Goal: Task Accomplishment & Management: Use online tool/utility

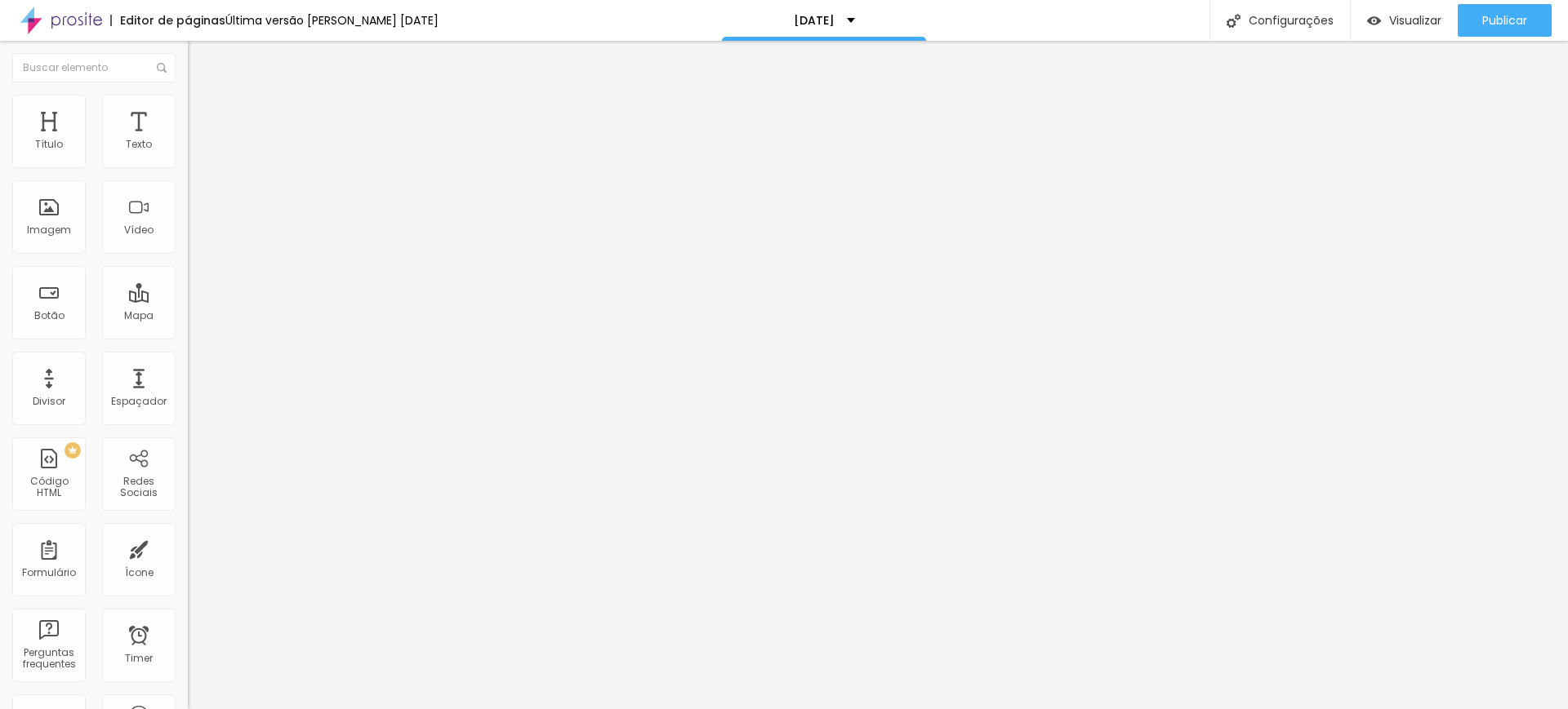
type input "61"
type input "58"
drag, startPoint x: 100, startPoint y: 341, endPoint x: 89, endPoint y: 342, distance: 11.0
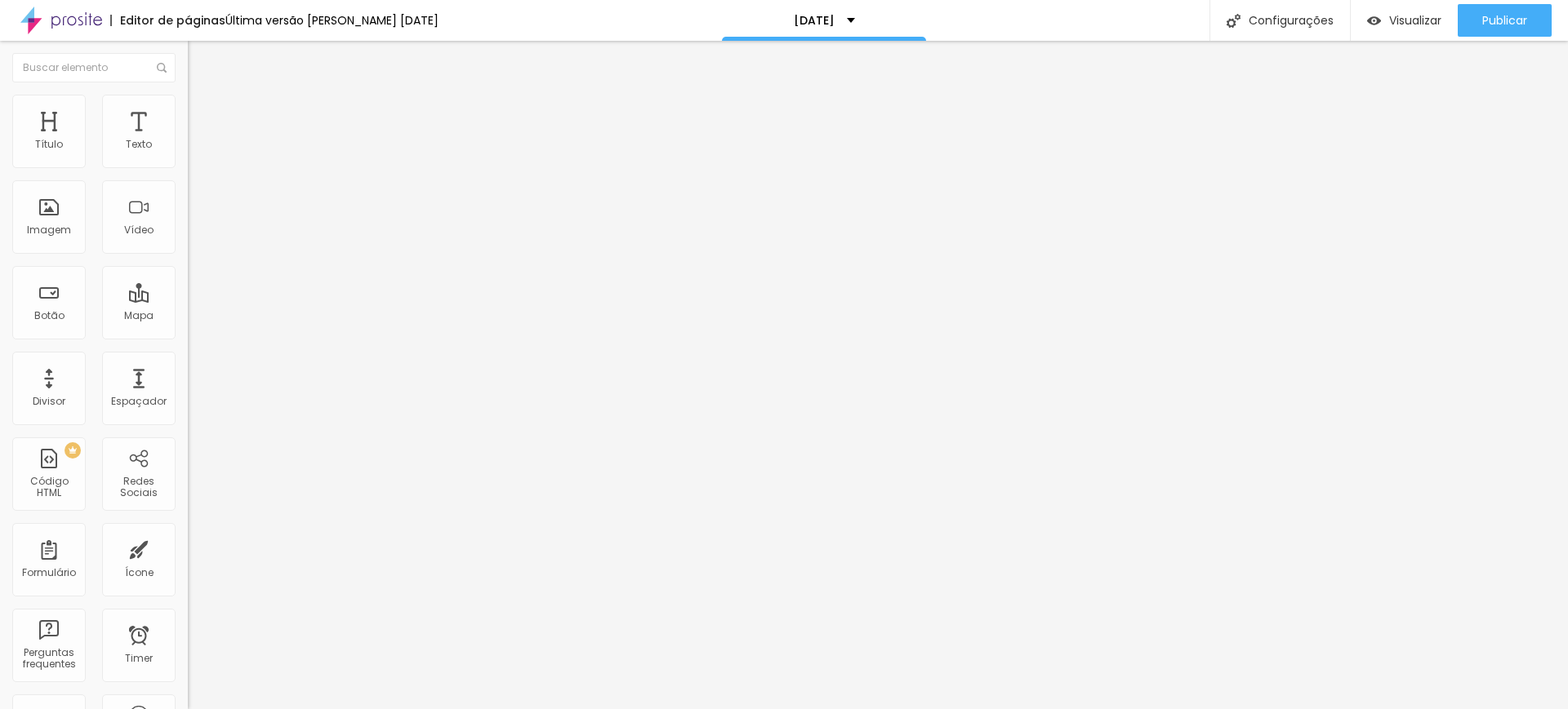
click at [188, 385] on input "range" at bounding box center [240, 391] width 105 height 13
type input "56"
type input "53"
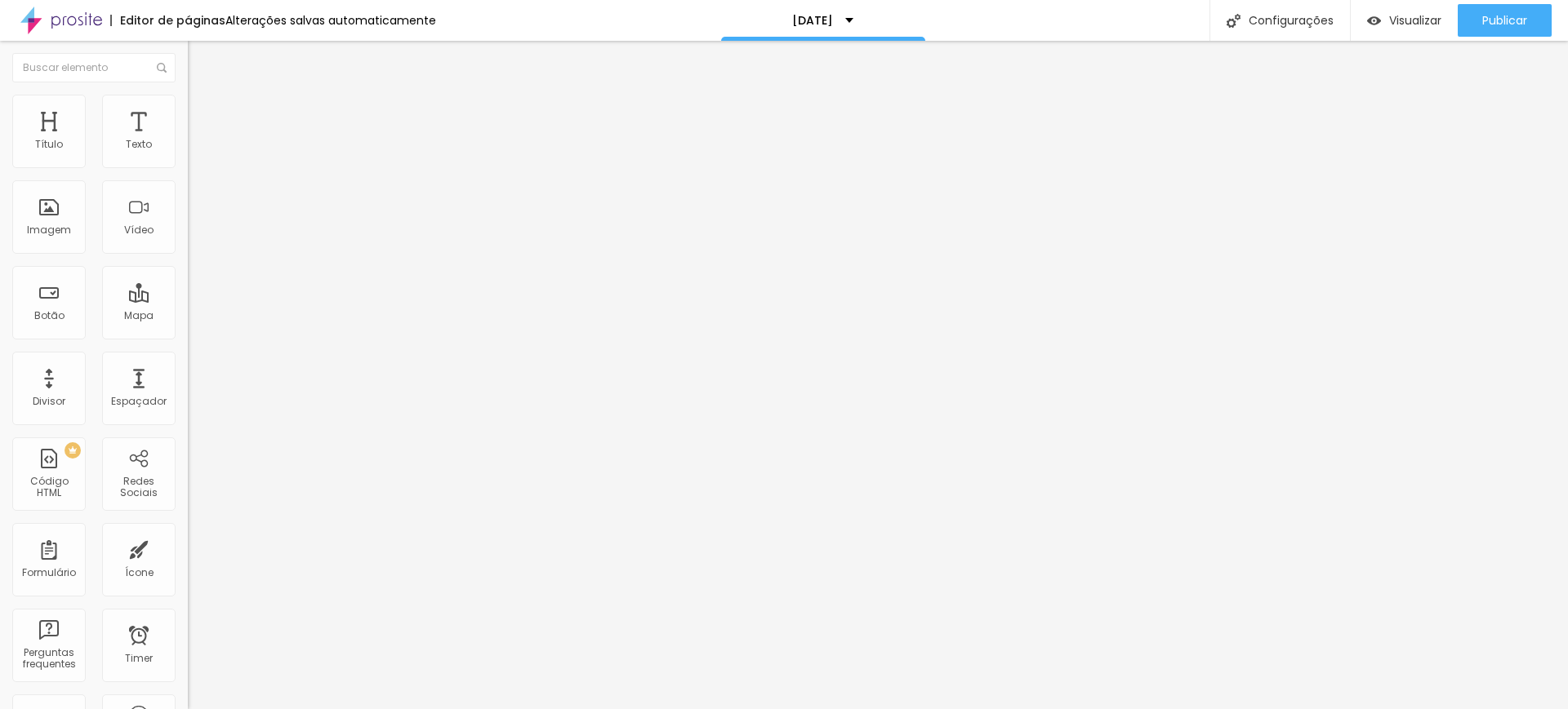
type input "52"
type input "47"
type input "45"
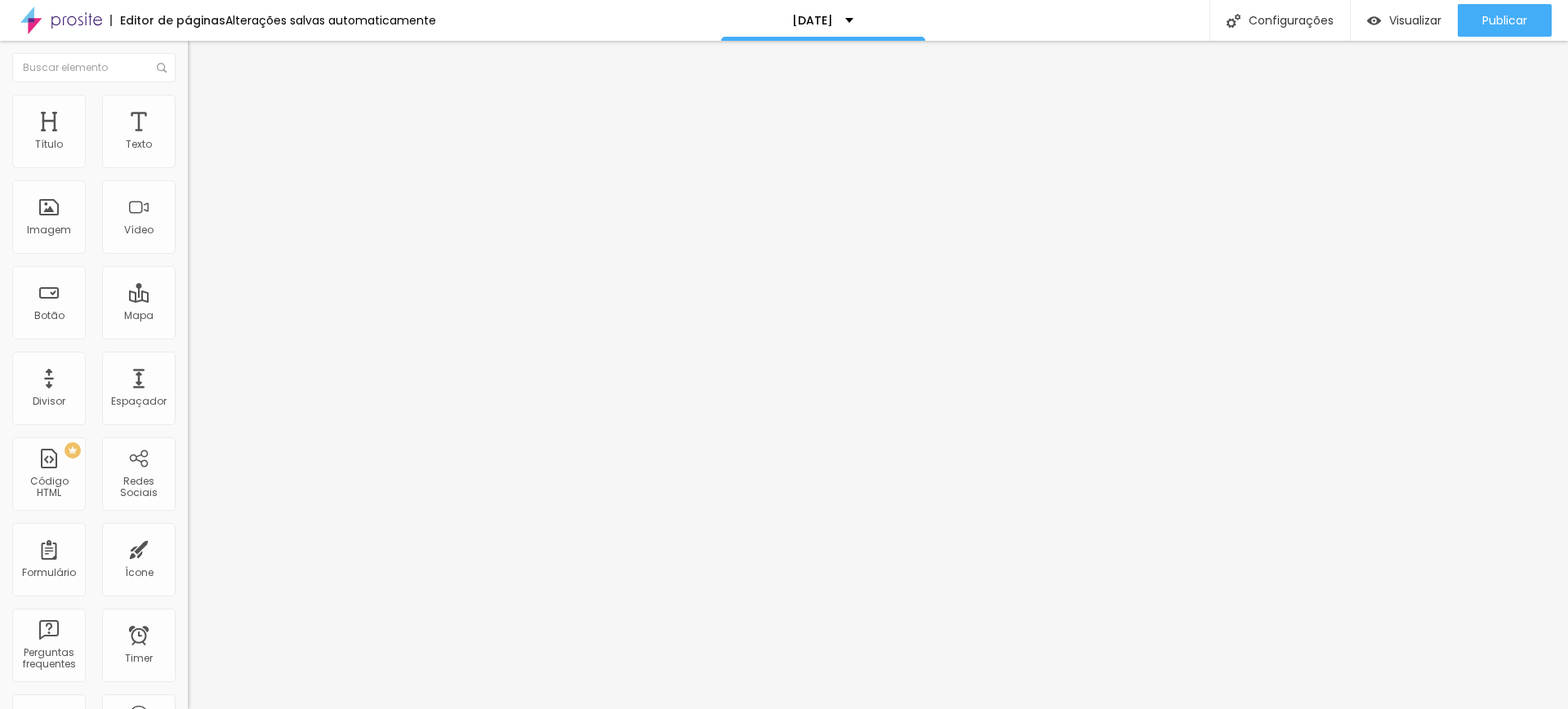
type input "45"
type input "44"
drag, startPoint x: 90, startPoint y: 340, endPoint x: 70, endPoint y: 337, distance: 20.2
type input "43"
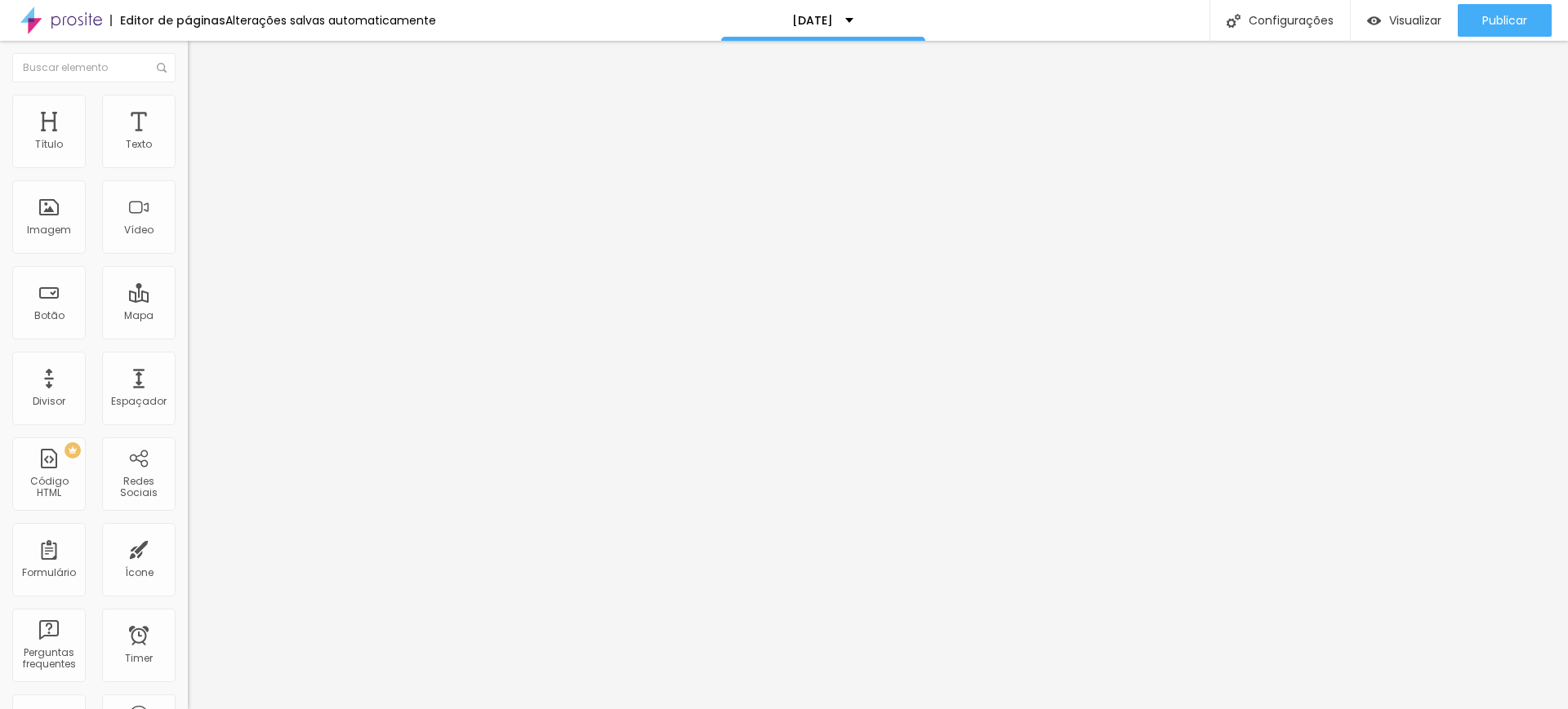
click at [188, 385] on input "range" at bounding box center [240, 391] width 105 height 13
type input "43"
click at [188, 385] on input "range" at bounding box center [240, 391] width 105 height 13
click at [188, 106] on li "Avançado" at bounding box center [282, 102] width 188 height 16
click at [188, 102] on ul "Estilo Avançado" at bounding box center [282, 95] width 188 height 33
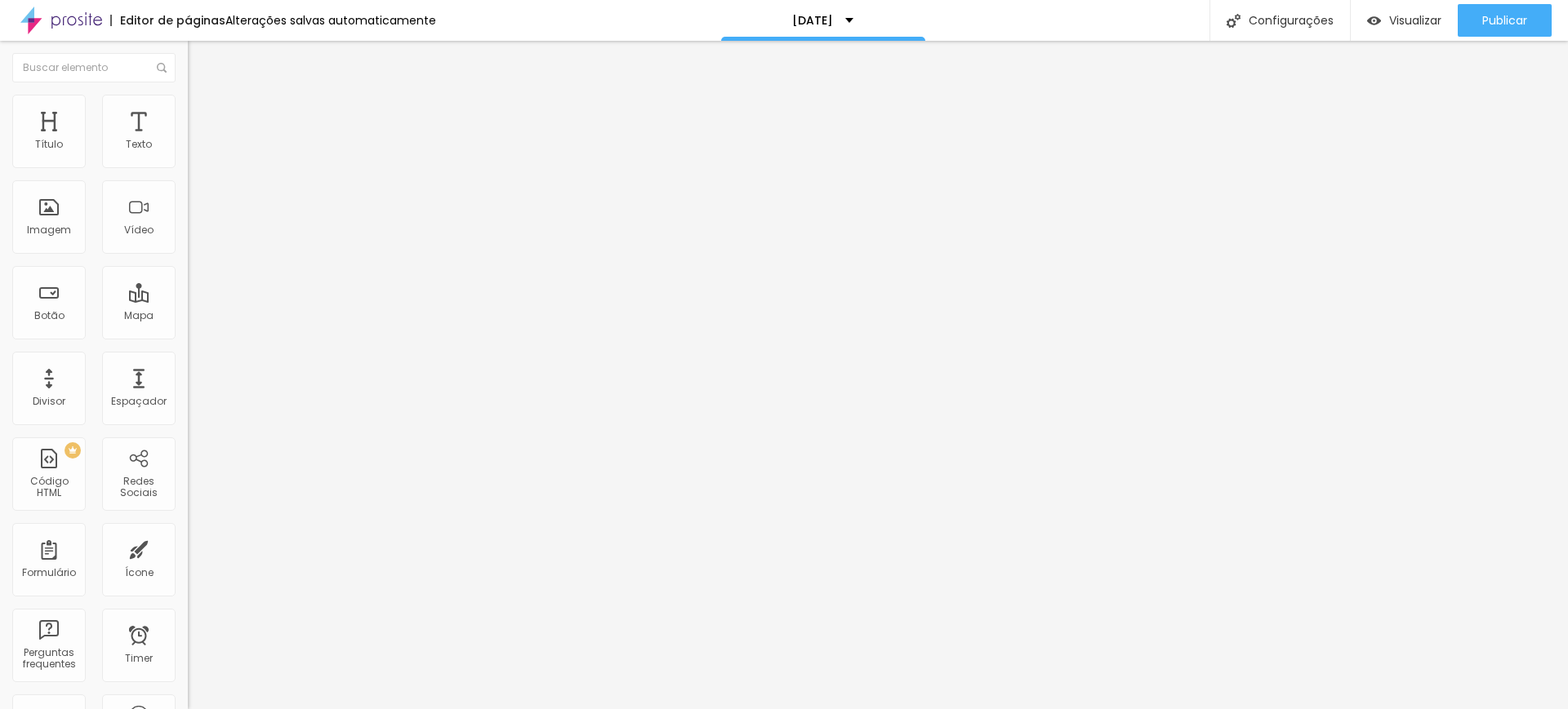
click at [188, 95] on li "Estilo" at bounding box center [282, 86] width 188 height 16
type input "44"
type input "45"
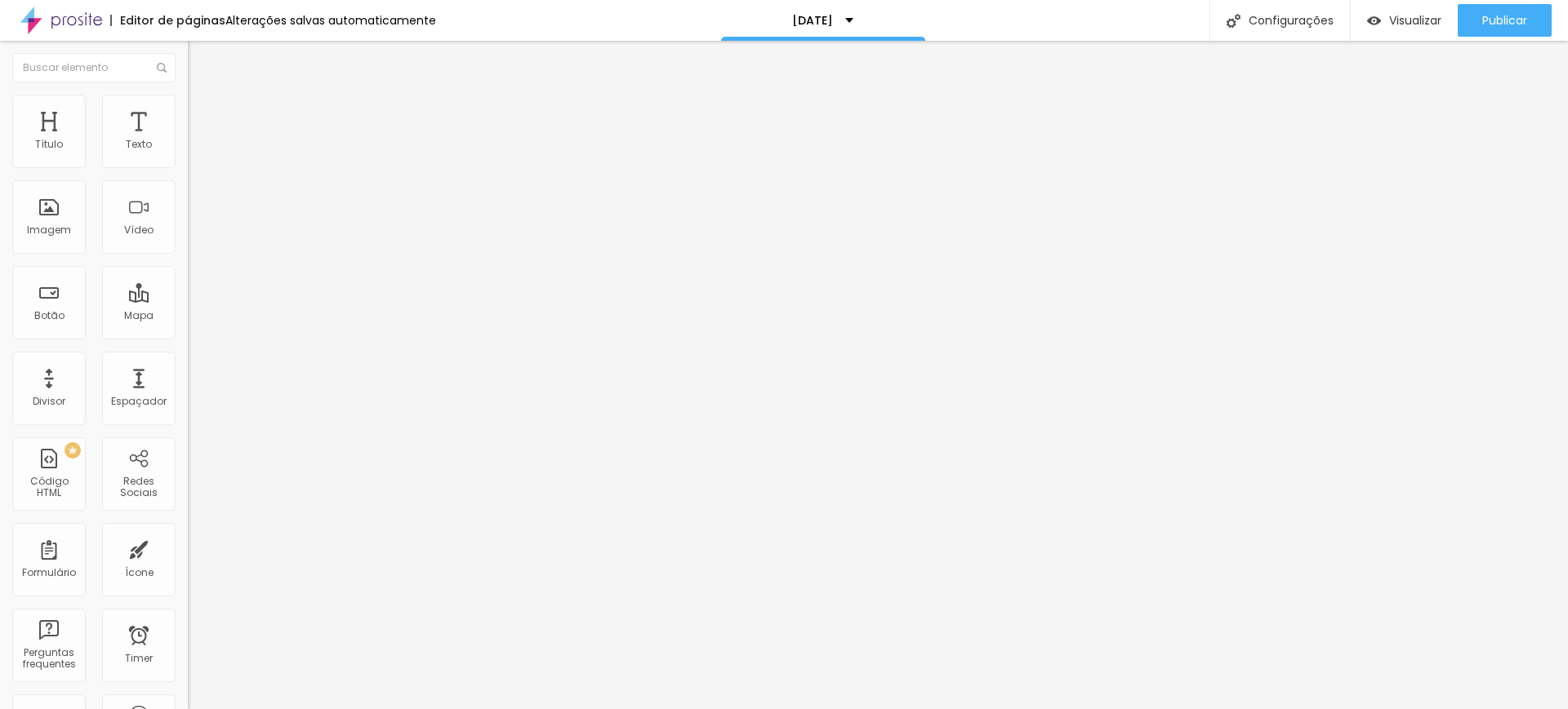
type input "46"
type input "47"
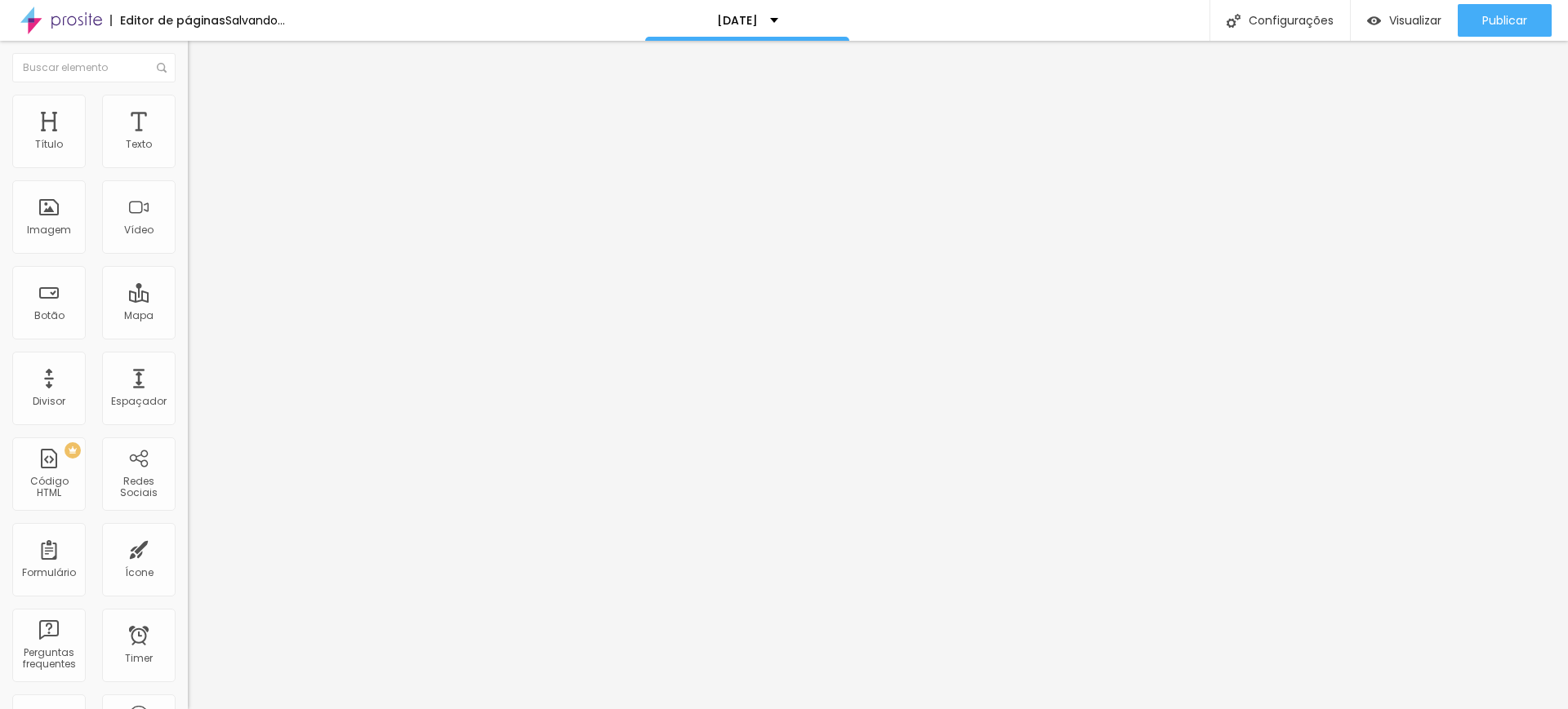
click at [188, 385] on input "range" at bounding box center [240, 391] width 105 height 13
click at [188, 52] on button "Editar Título" at bounding box center [282, 59] width 188 height 37
type input "77"
type input "78"
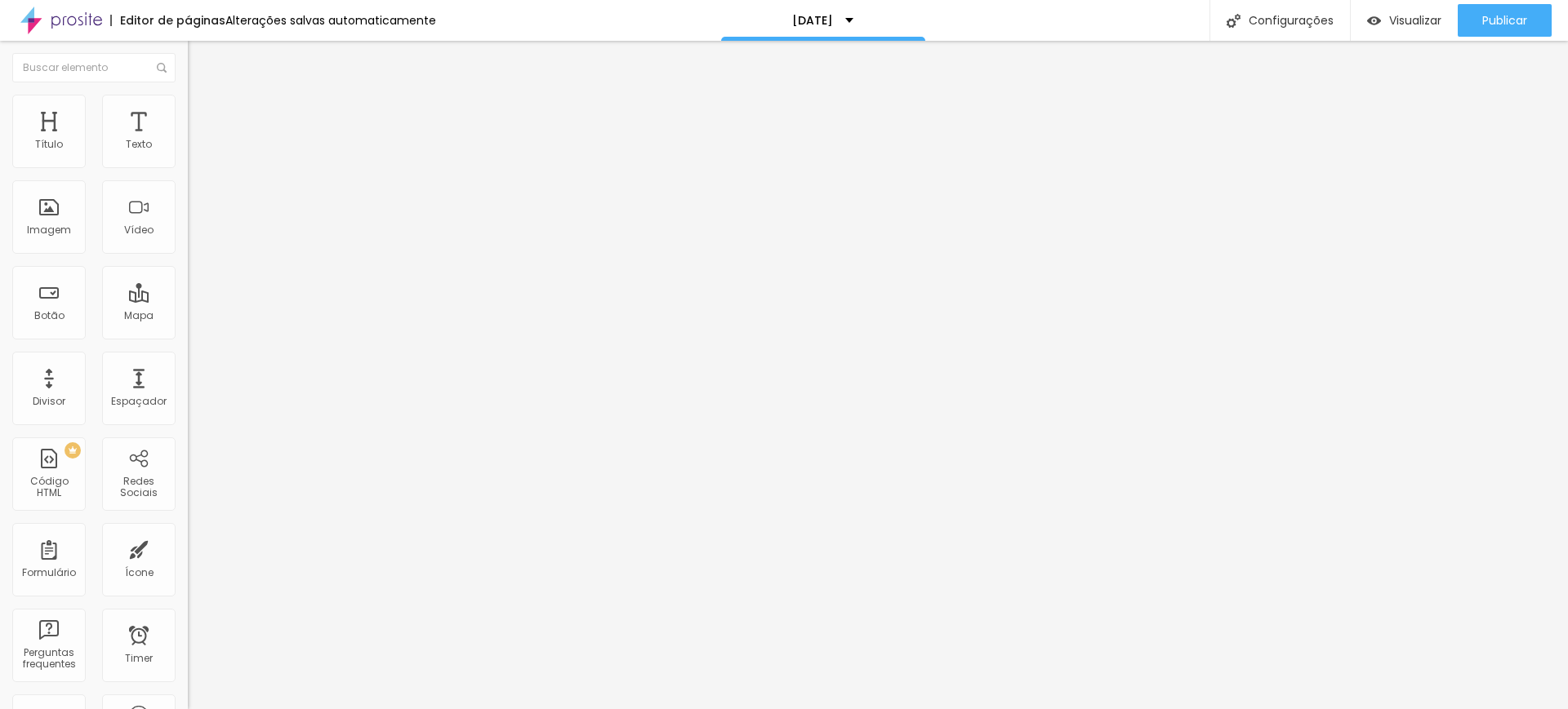
type input "78"
type input "73"
type input "72"
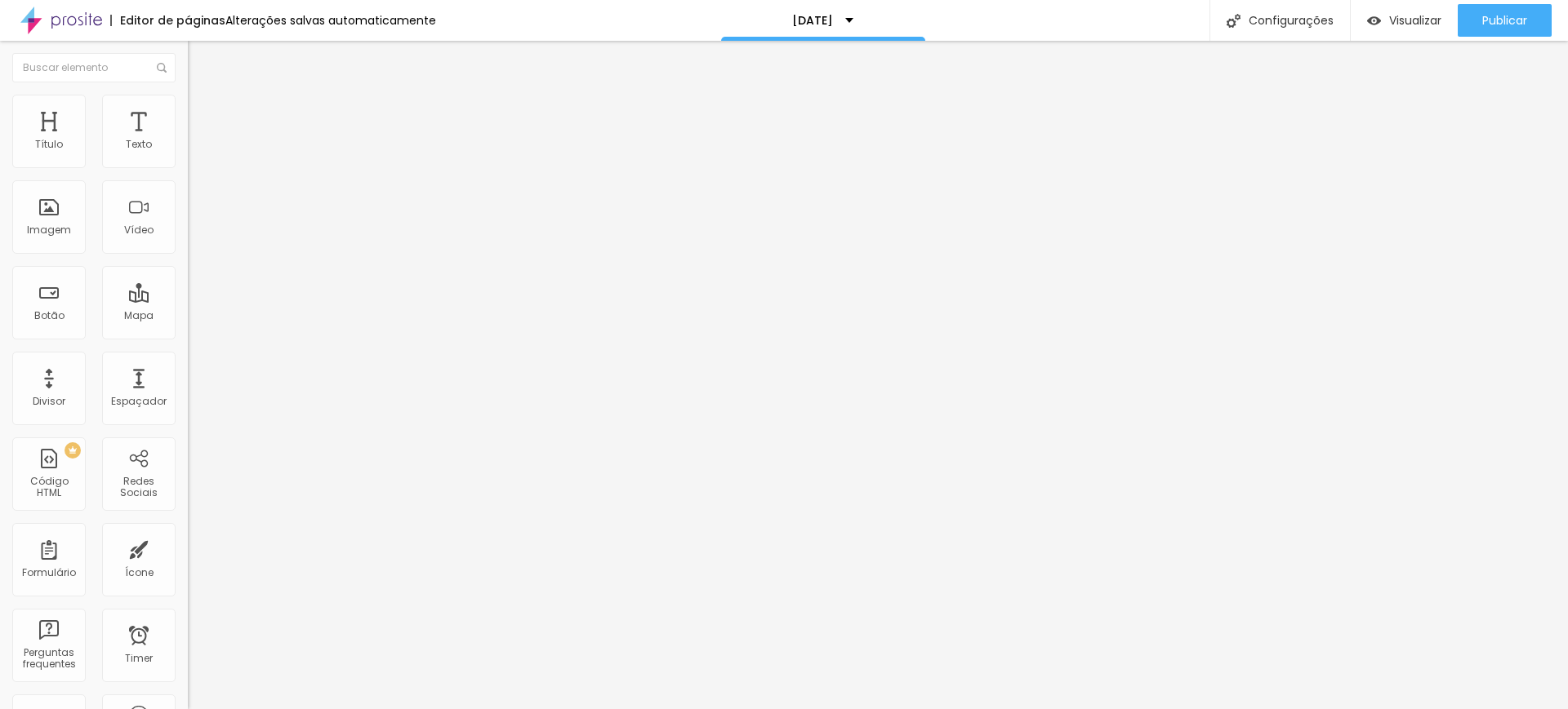
type input "71"
type input "68"
type input "61"
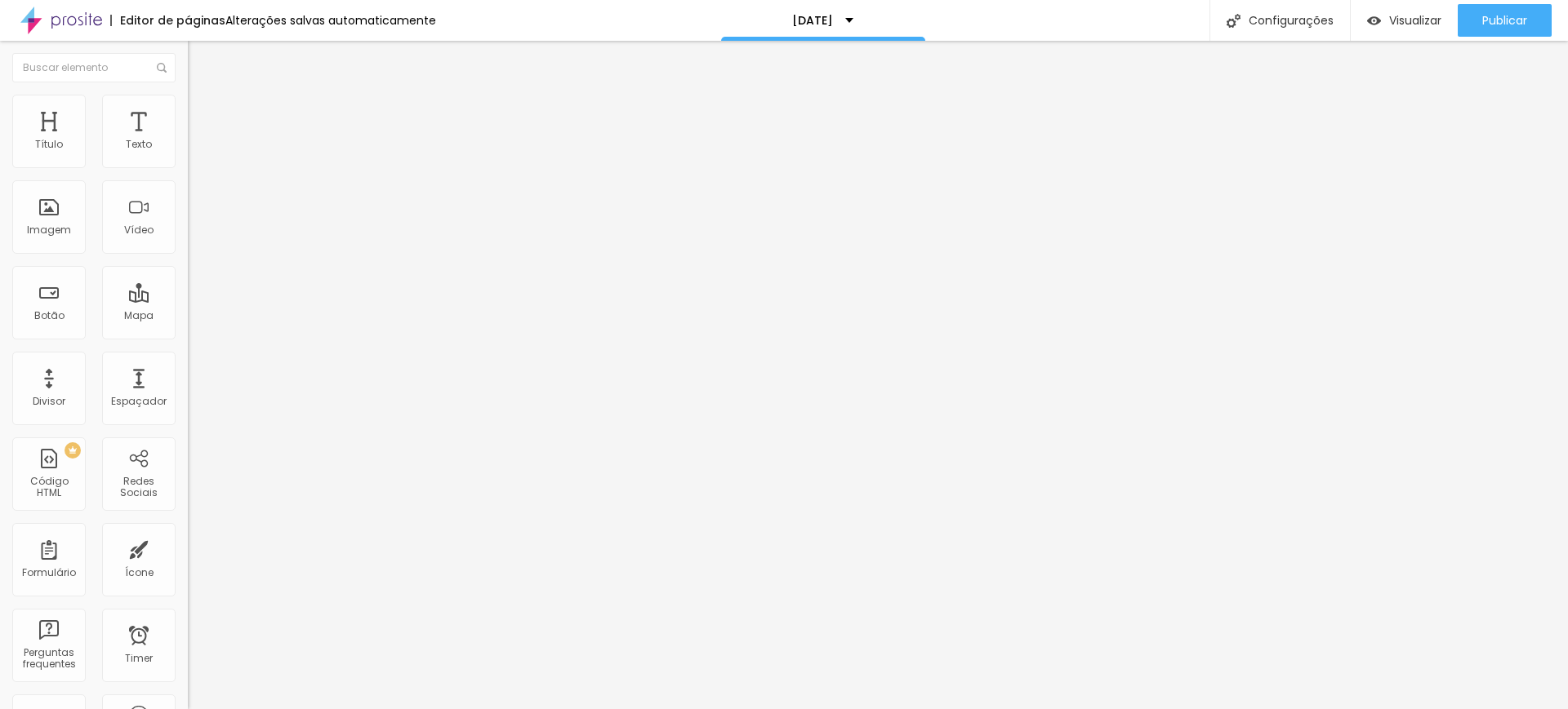
type input "61"
type input "60"
type input "58"
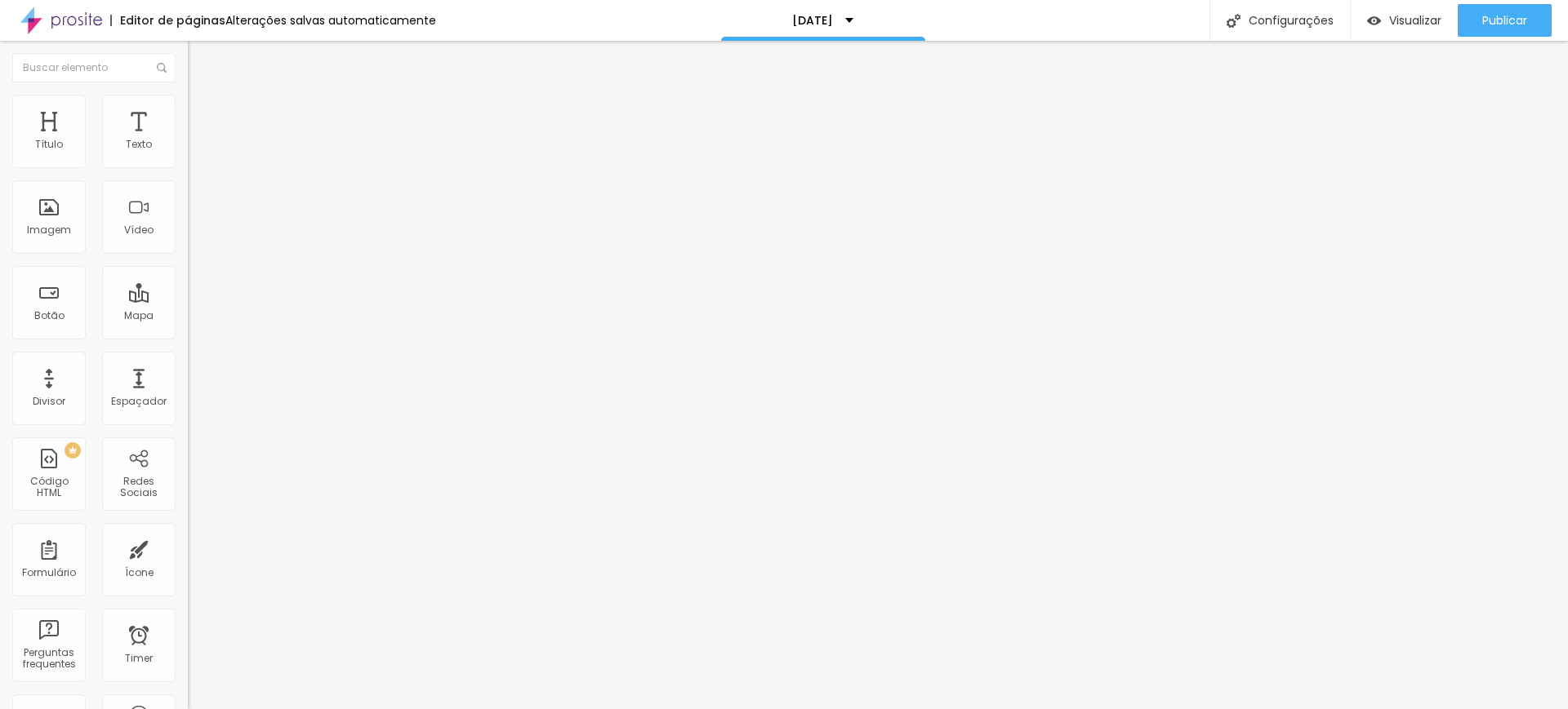
type input "56"
type input "52"
type input "50"
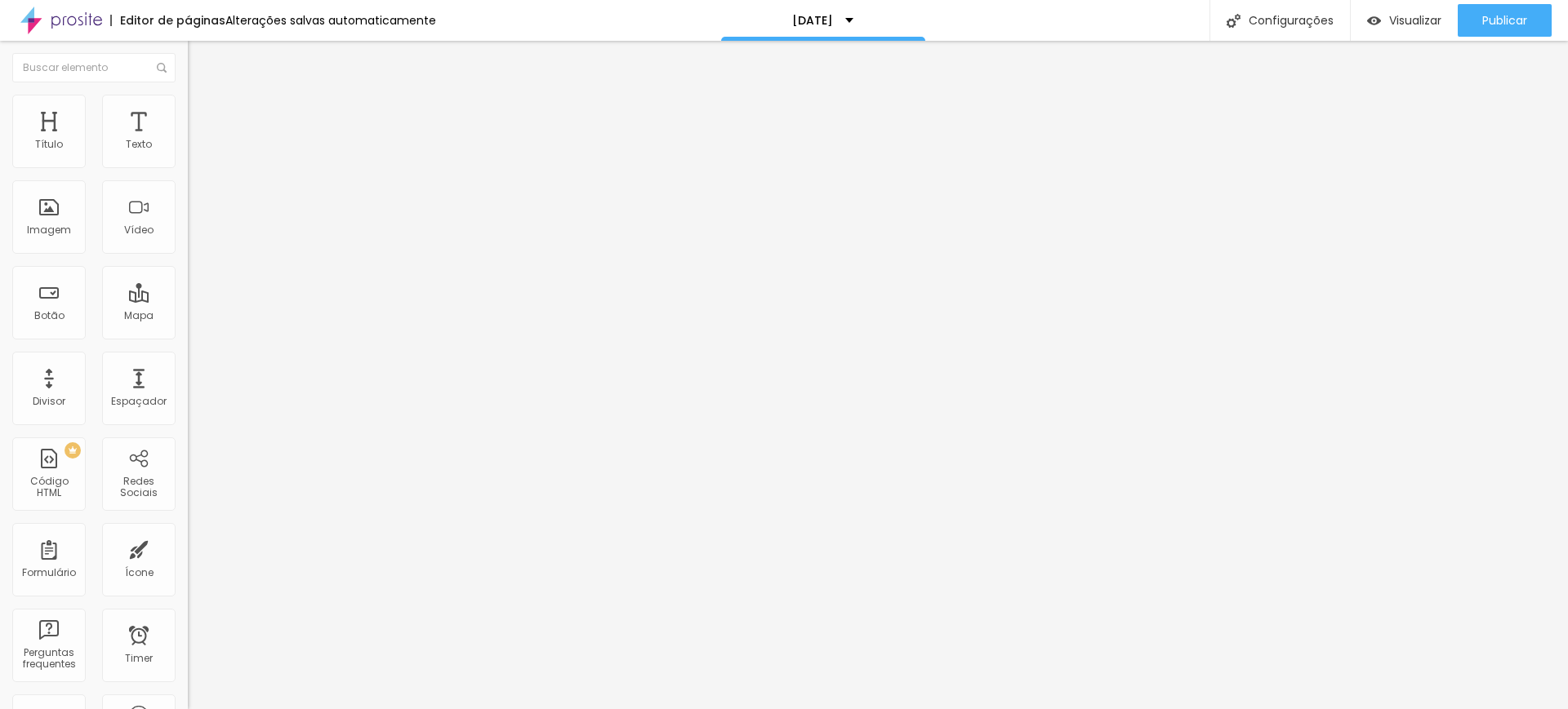
type input "50"
type input "49"
type input "47"
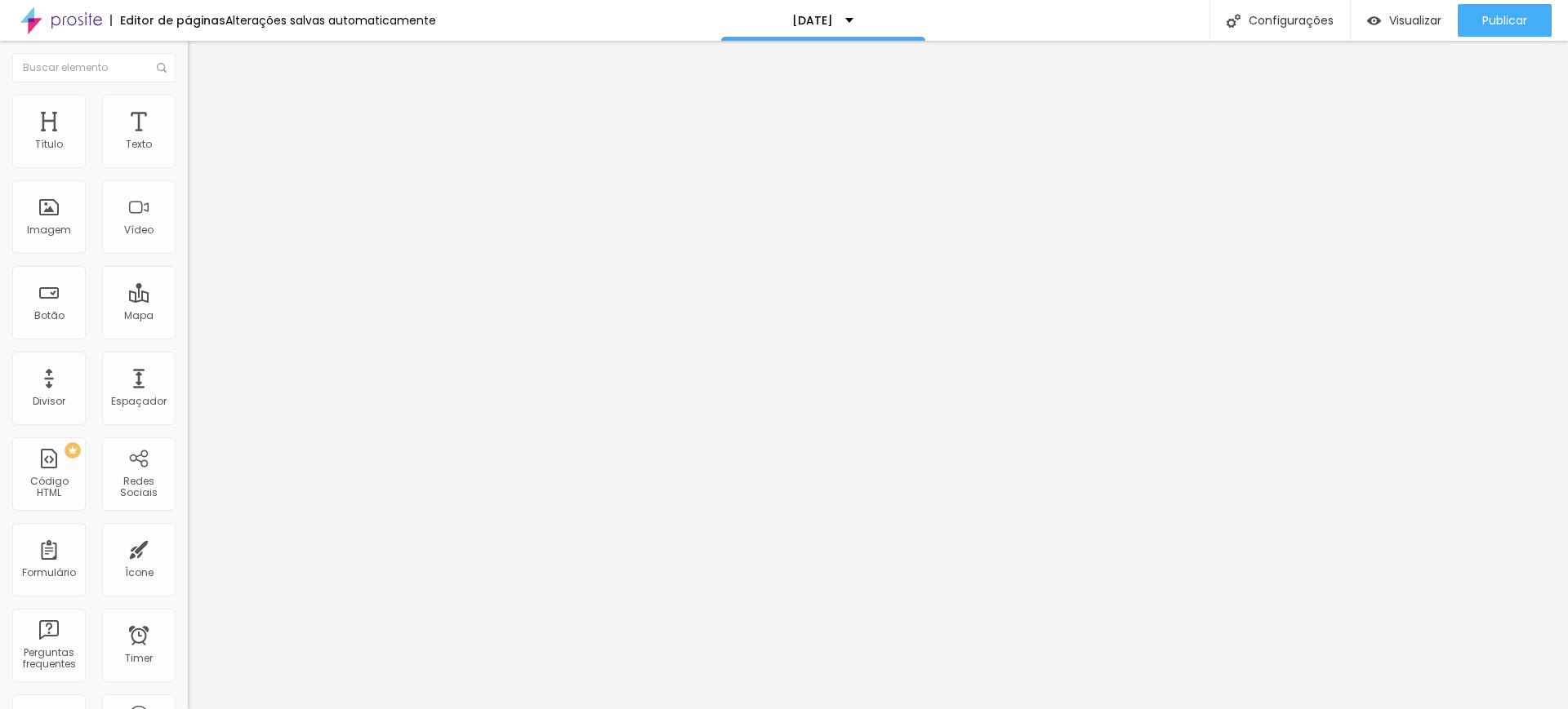
drag, startPoint x: 112, startPoint y: 342, endPoint x: 76, endPoint y: 342, distance: 36.0
type input "47"
click at [188, 385] on input "range" at bounding box center [240, 391] width 105 height 13
type input "46"
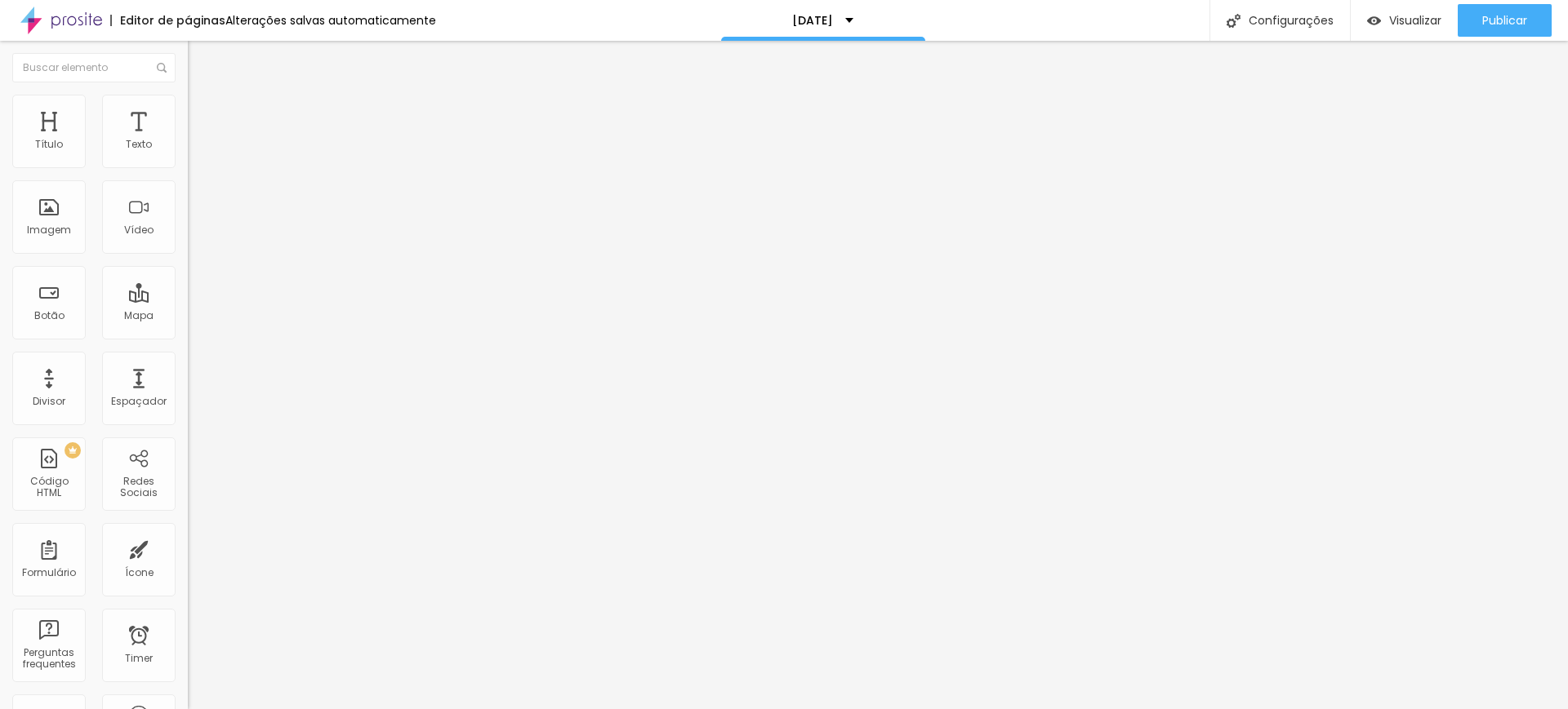
type input "40"
type input "39"
type input "41"
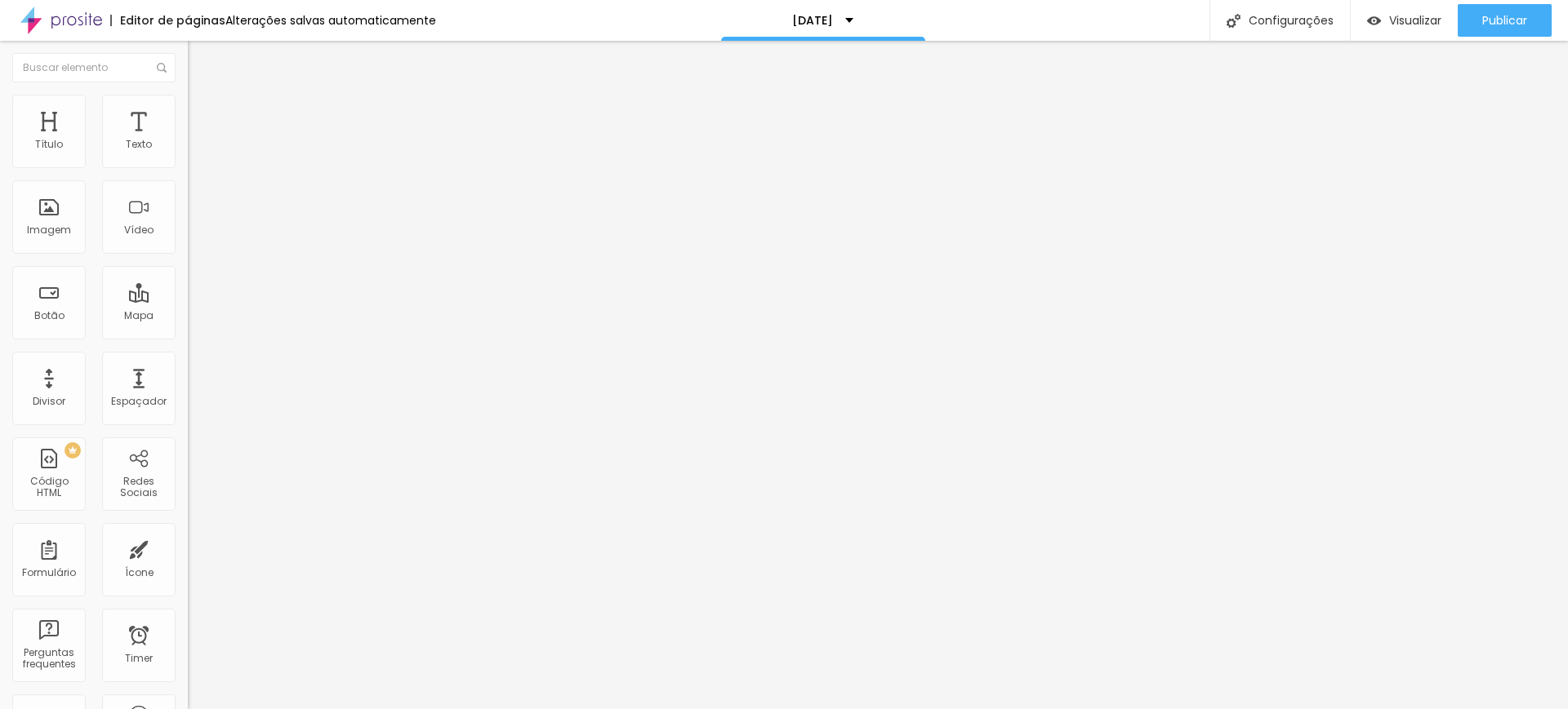
type input "41"
type input "42"
drag, startPoint x: 79, startPoint y: 342, endPoint x: 70, endPoint y: 341, distance: 9.1
type input "42"
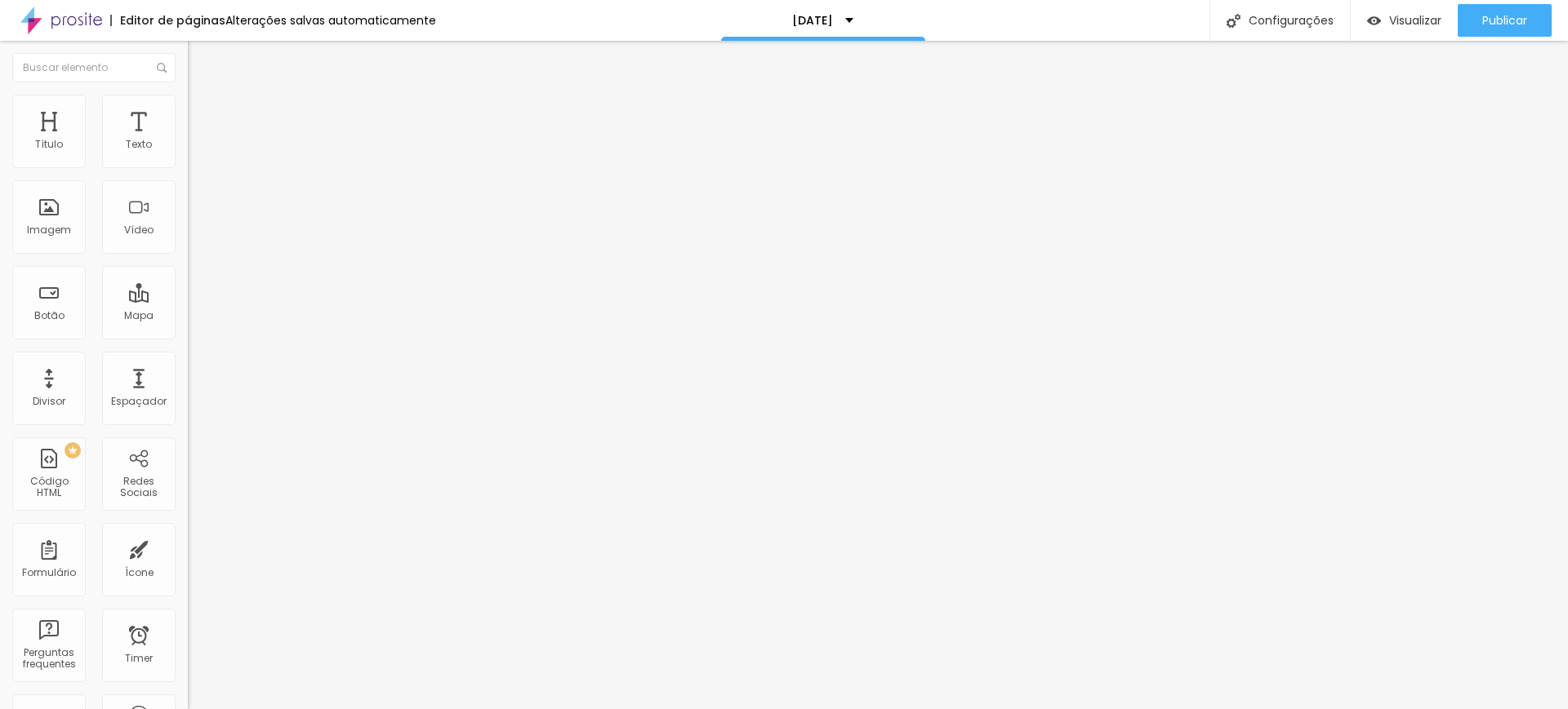
click at [188, 385] on input "range" at bounding box center [240, 391] width 105 height 13
type input "44"
type input "41"
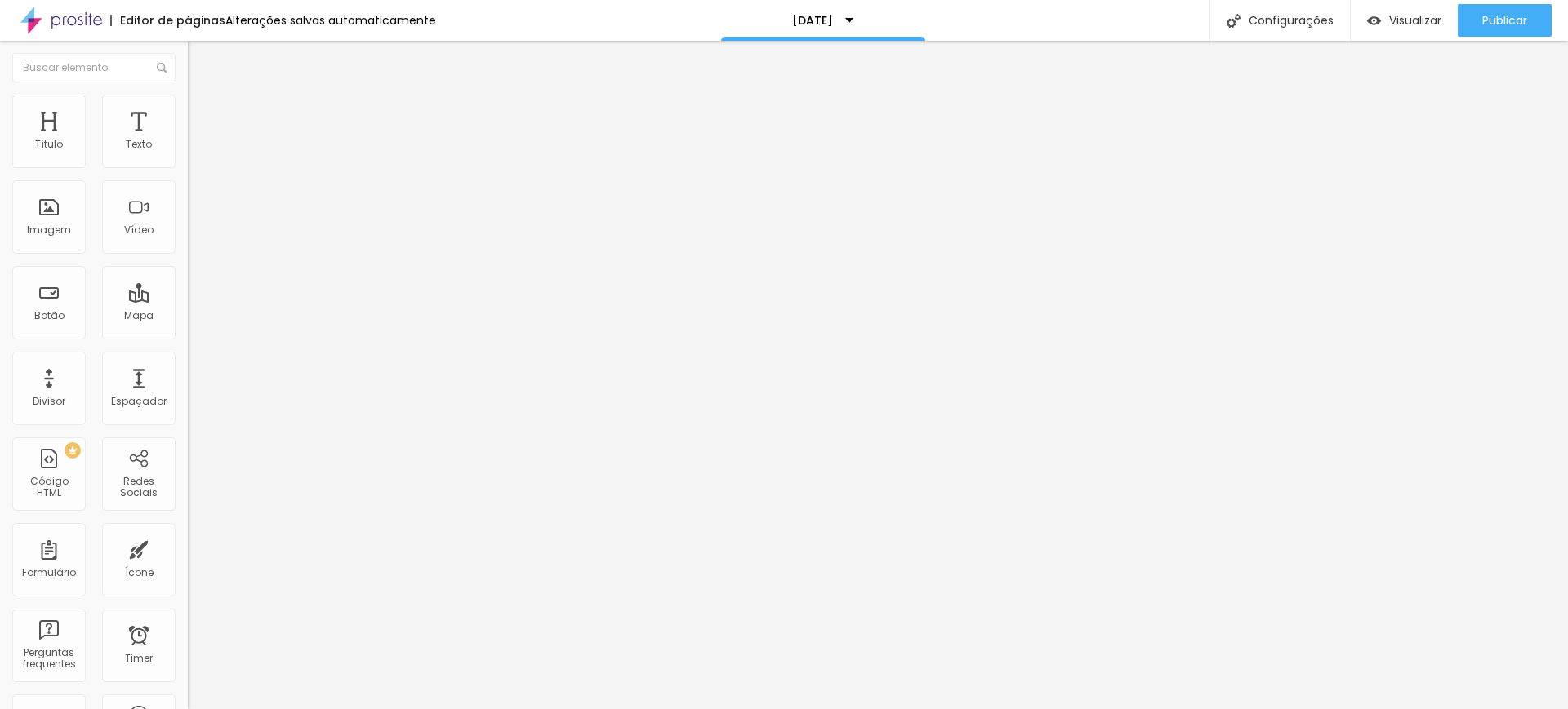
type input "40"
type input "39"
type input "40"
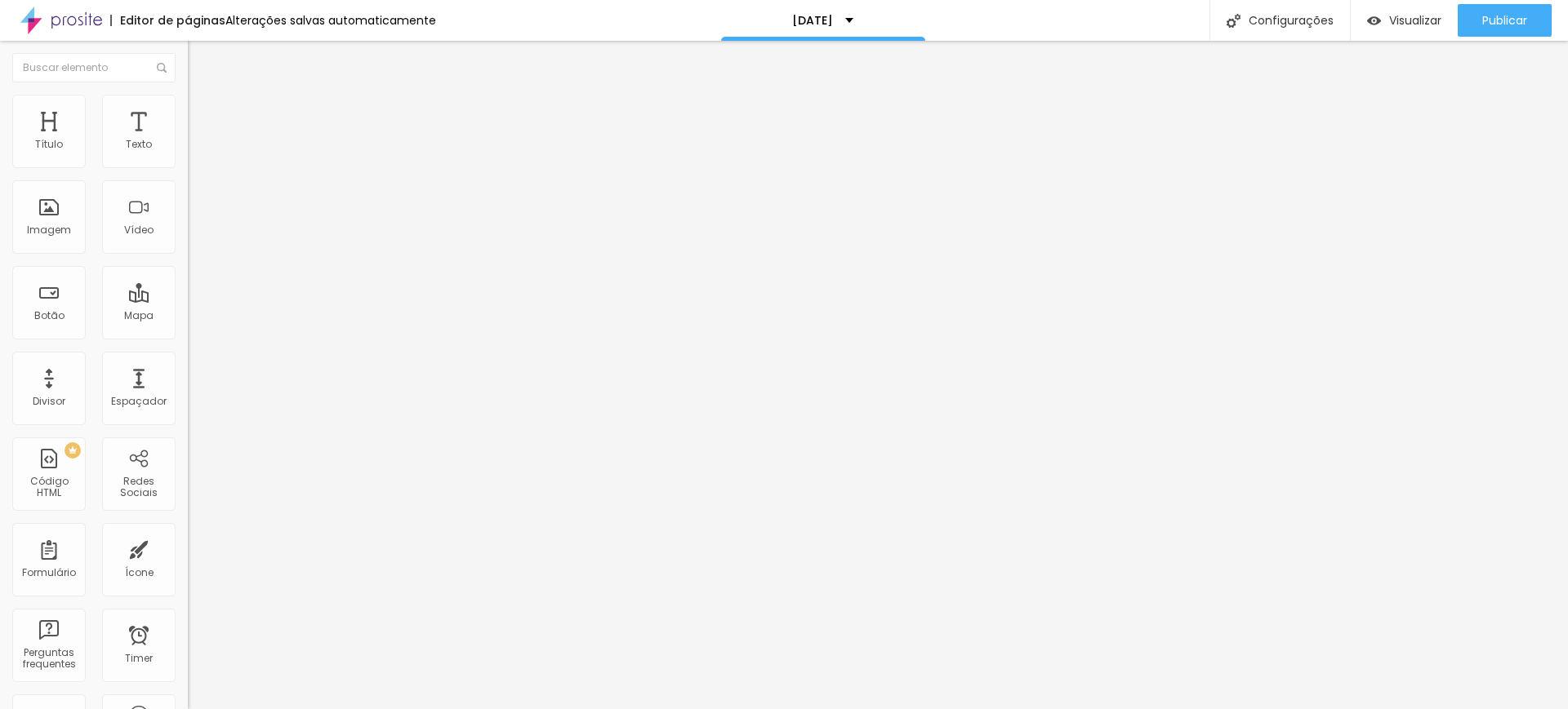
type input "40"
type input "42"
type input "43"
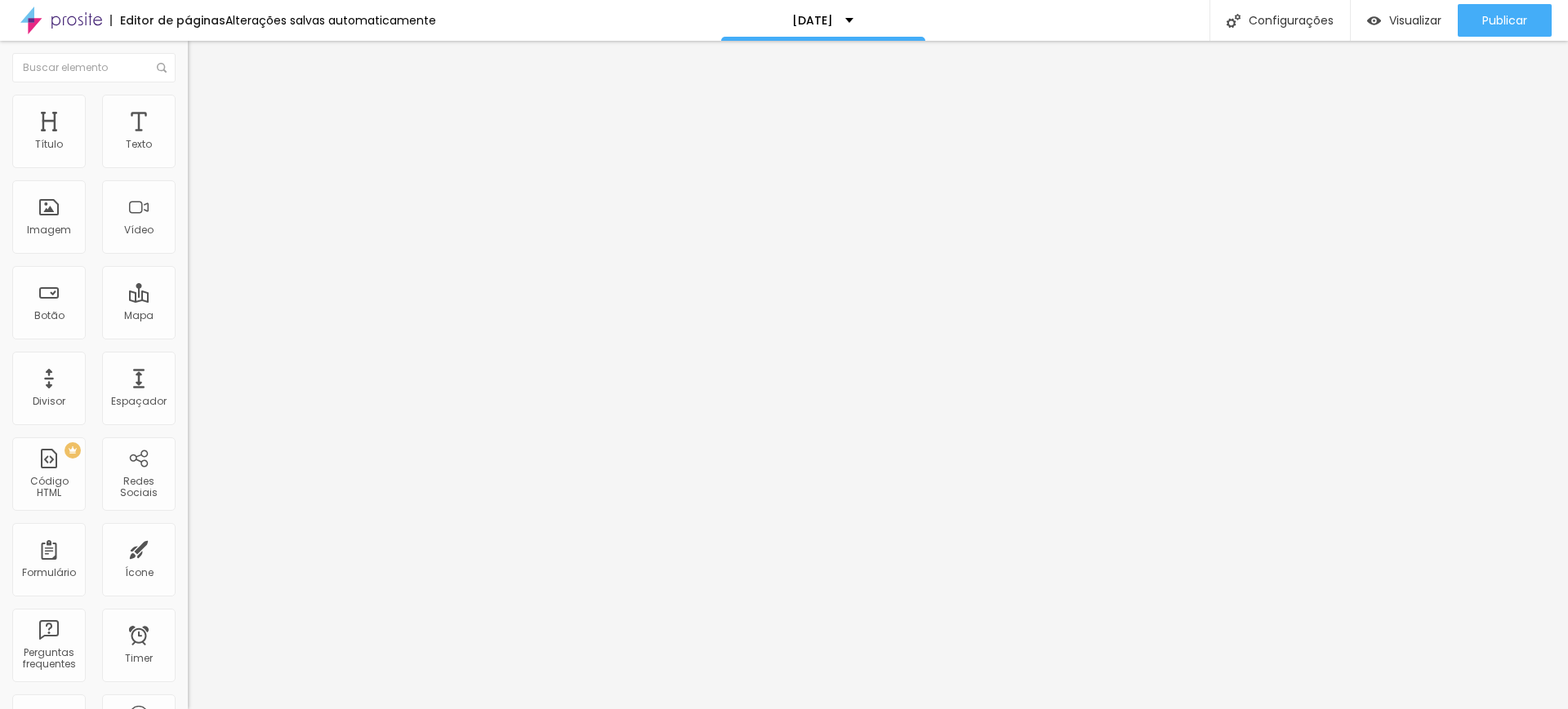
type input "42"
type input "41"
type input "40"
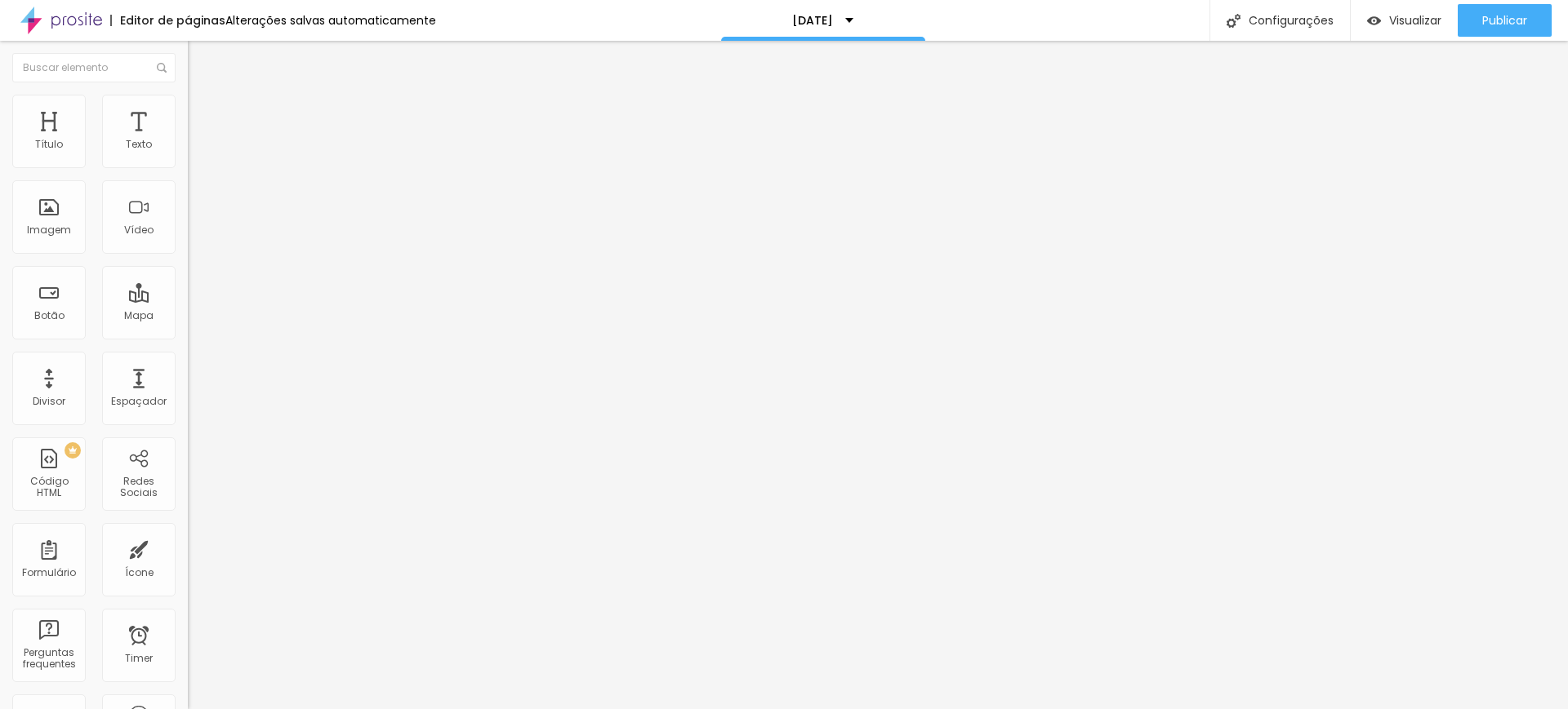
type input "40"
click at [188, 385] on input "range" at bounding box center [240, 391] width 105 height 13
type input "71"
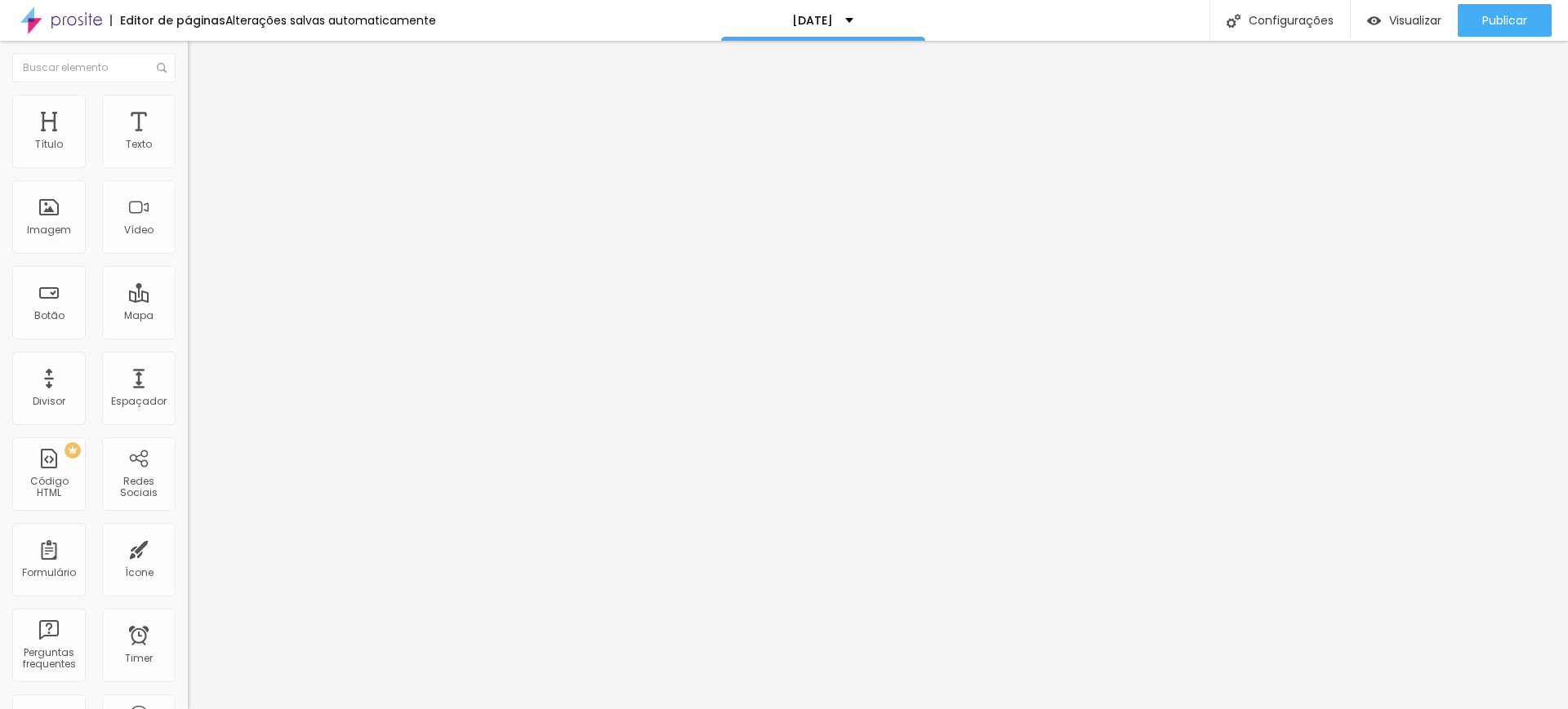
type input "43"
type input "42"
type input "41"
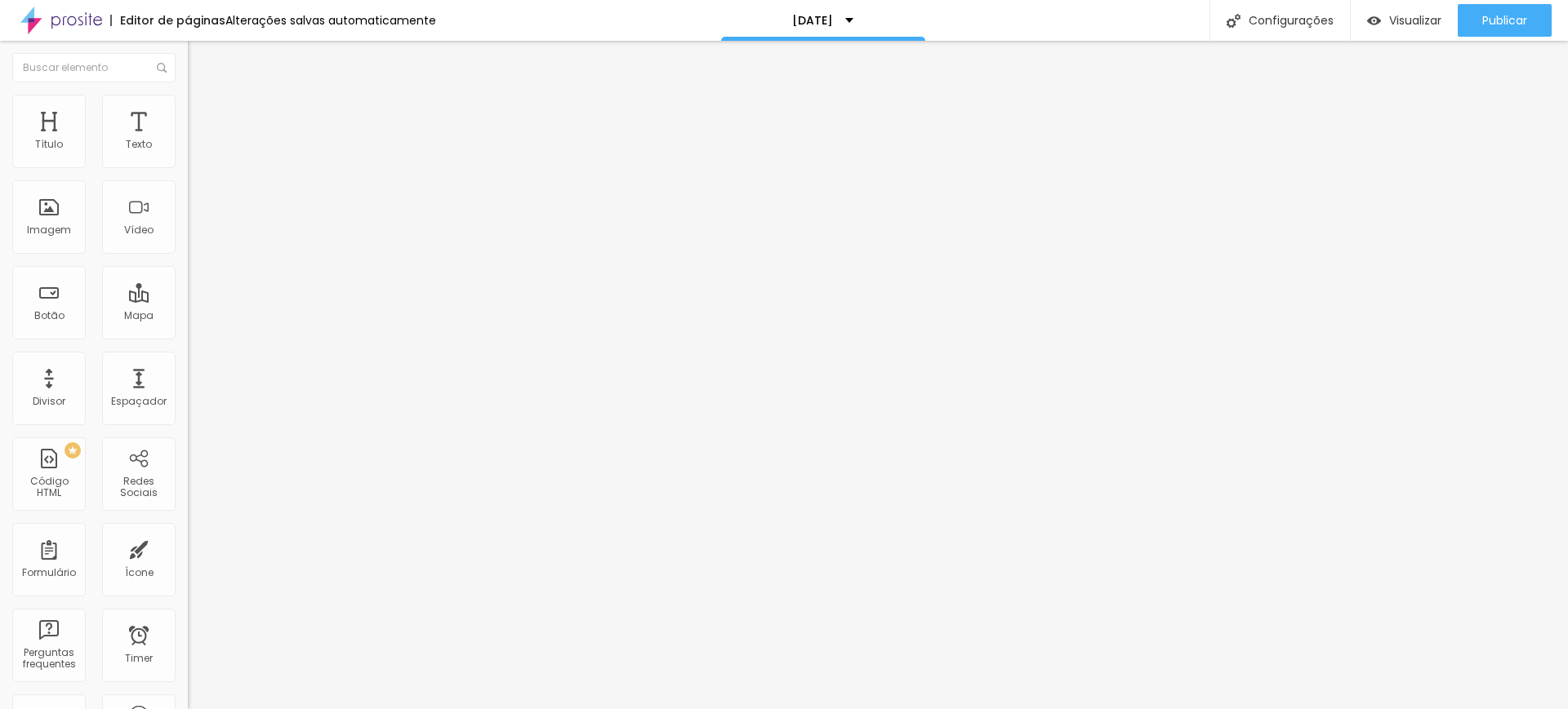
type input "41"
type input "39"
type input "38"
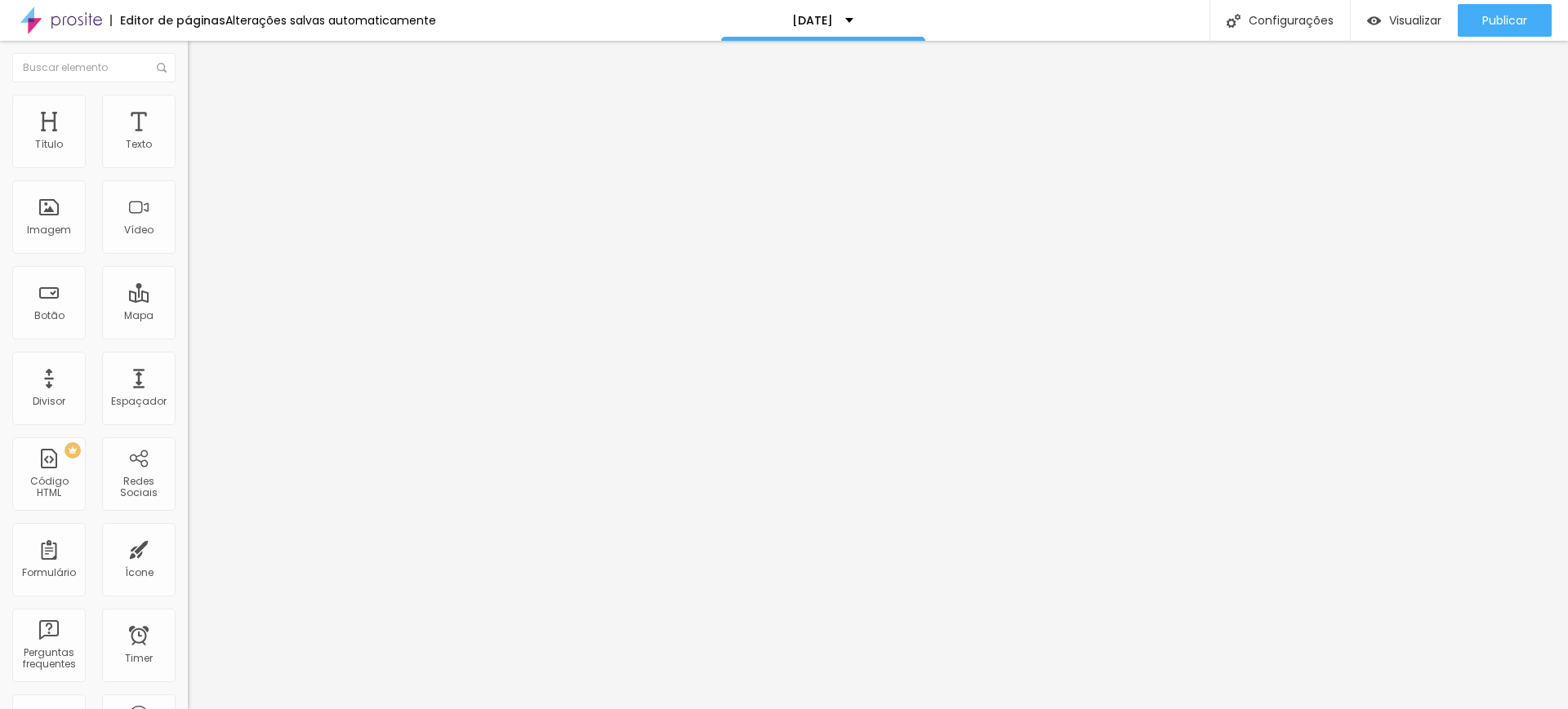
type input "40"
type input "43"
type input "42"
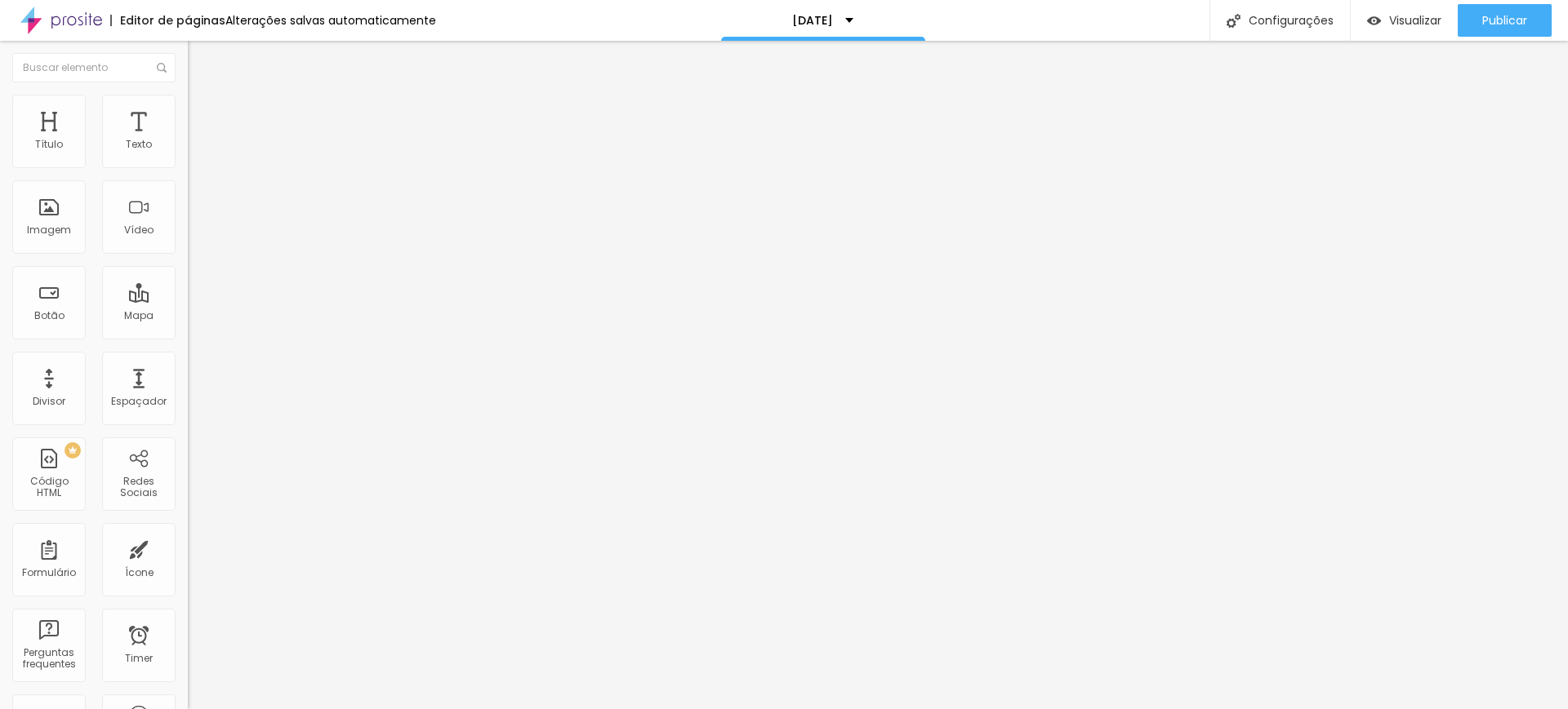
type input "42"
type input "41"
type input "39"
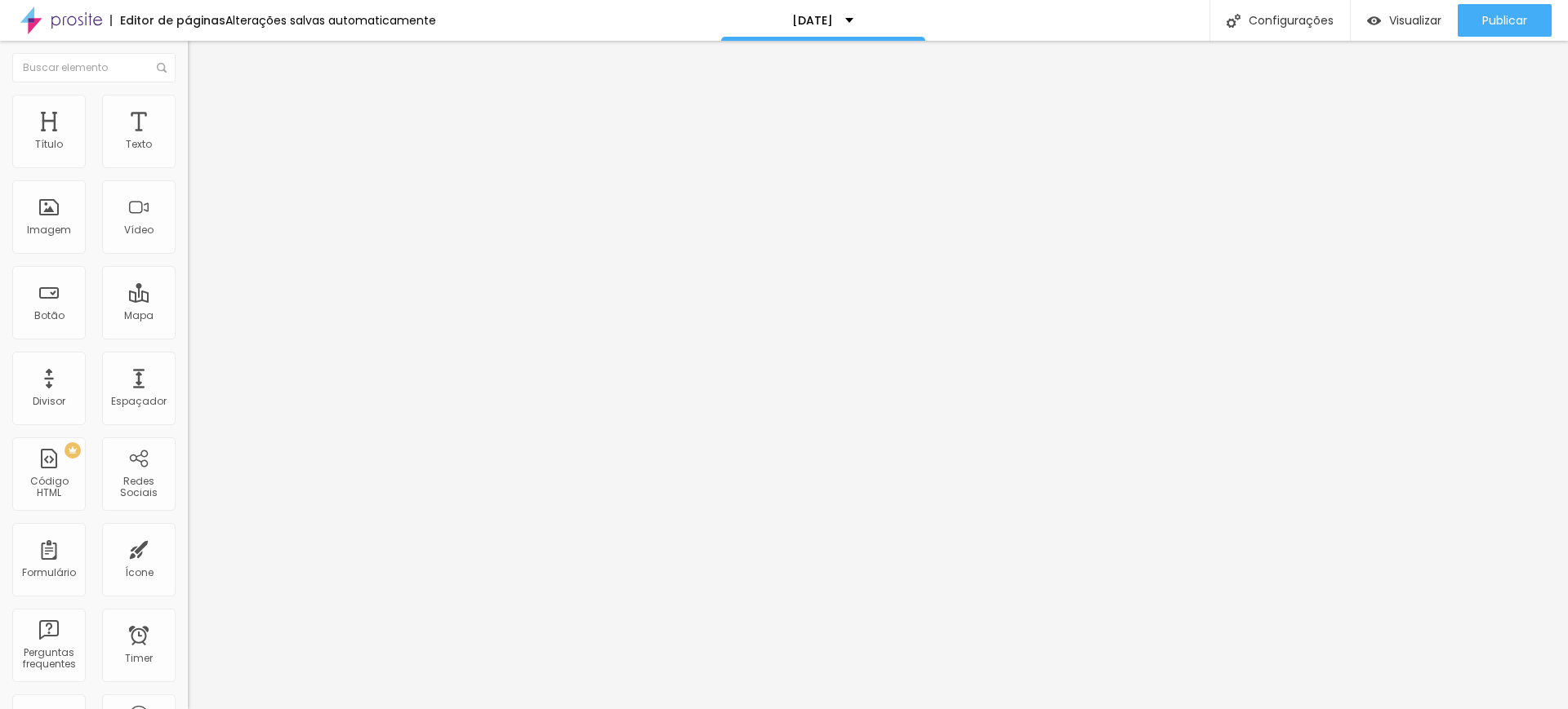
type input "40"
type input "41"
type input "39"
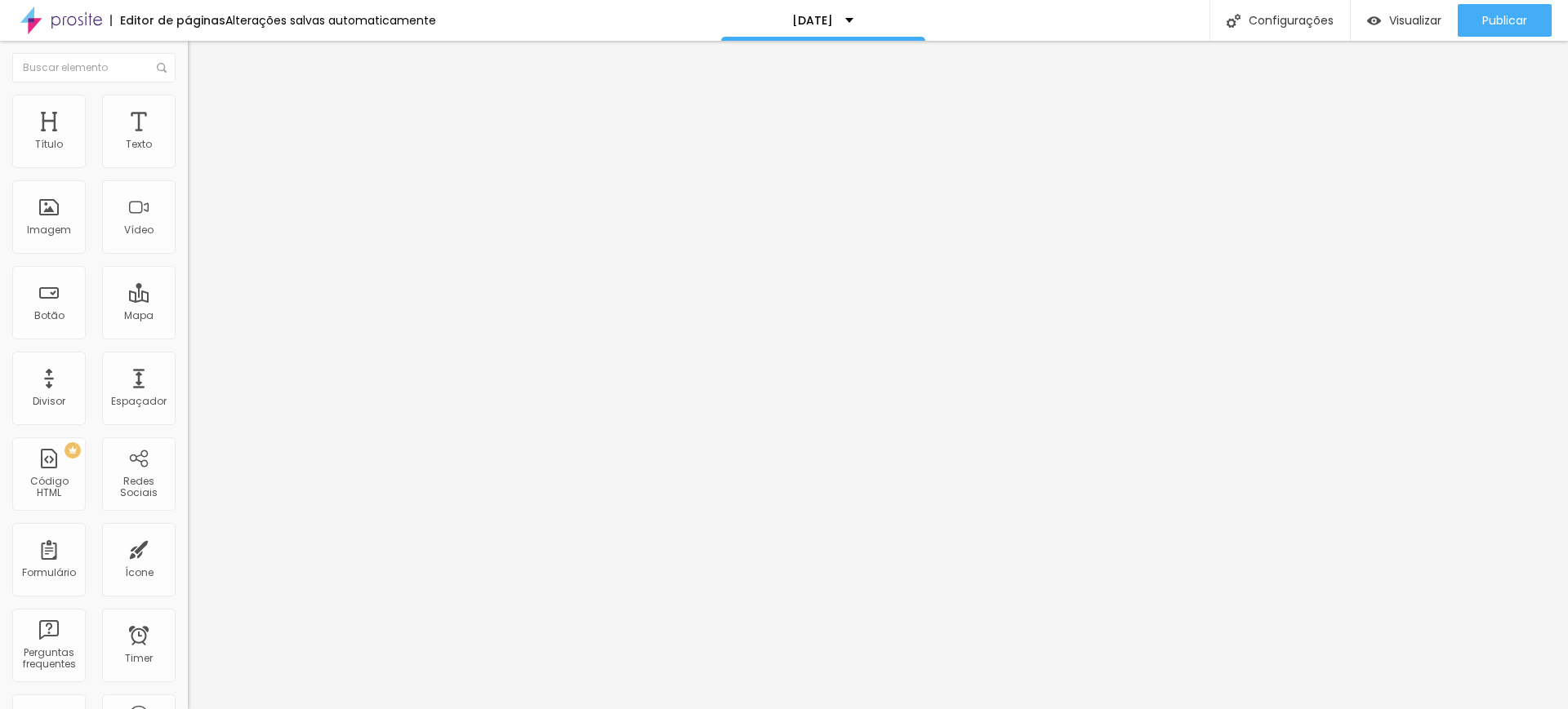
type input "39"
type input "40"
drag, startPoint x: 114, startPoint y: 342, endPoint x: 71, endPoint y: 343, distance: 43.0
type input "41"
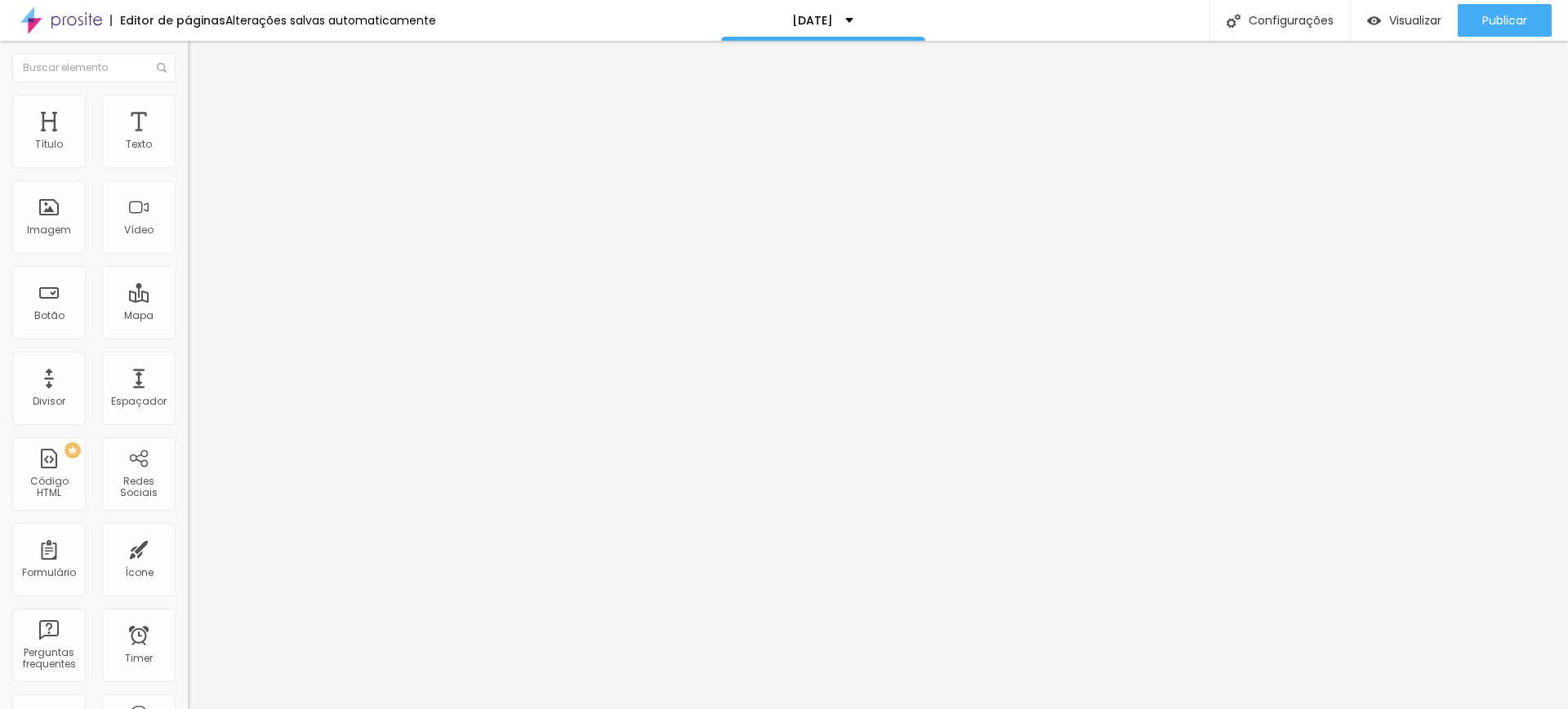
click at [188, 385] on input "range" at bounding box center [240, 391] width 105 height 13
type input "41"
drag, startPoint x: 172, startPoint y: 341, endPoint x: 154, endPoint y: 345, distance: 18.4
click at [188, 400] on input "41" at bounding box center [223, 409] width 70 height 17
type input "14"
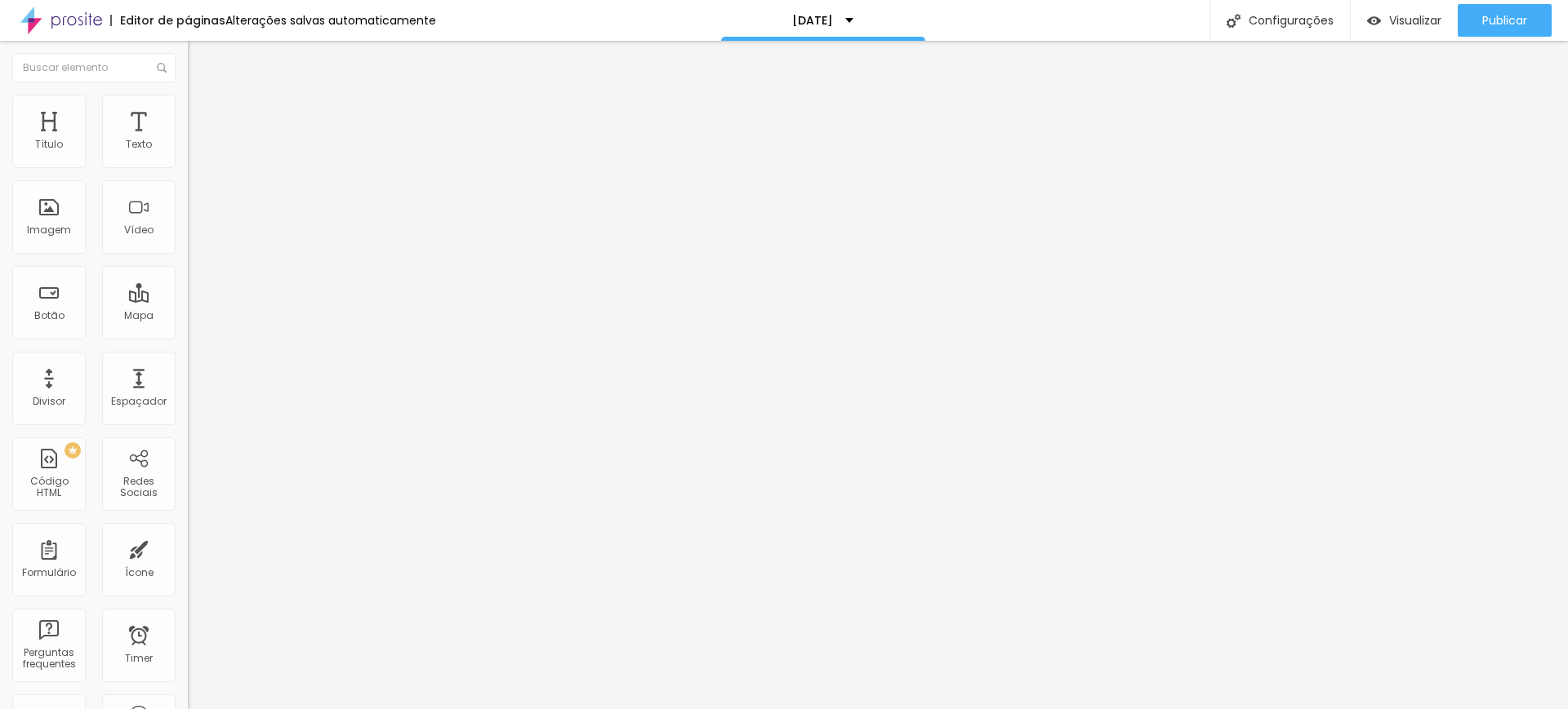
type input "4"
type input "40"
click at [1494, 14] on span "Publicar" at bounding box center [1505, 19] width 45 height 13
